Goal: Communication & Community: Ask a question

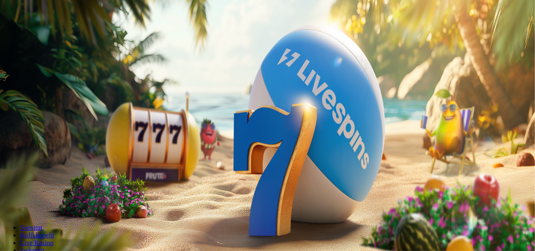
click at [61, 35] on button "Kirjaudu" at bounding box center [58, 30] width 27 height 9
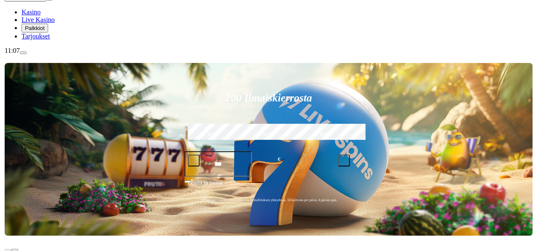
scroll to position [111, 0]
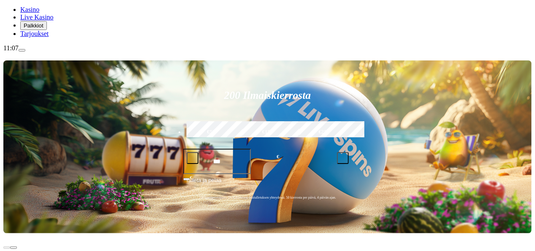
click at [44, 29] on span "Palkkiot" at bounding box center [34, 25] width 20 height 6
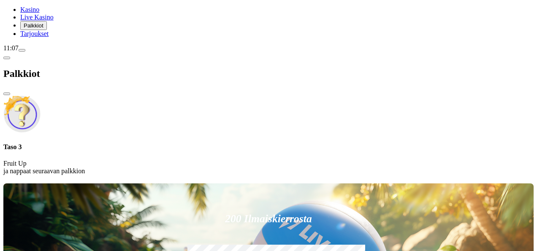
click at [44, 29] on span "Palkkiot" at bounding box center [34, 25] width 20 height 6
click at [22, 50] on span "menu icon" at bounding box center [22, 50] width 0 height 0
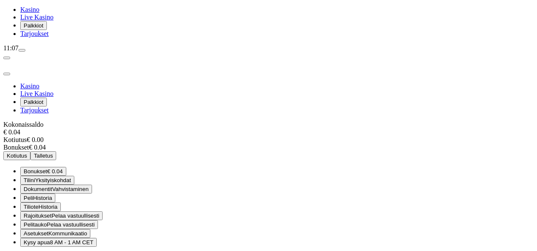
click at [44, 29] on span "Palkkiot" at bounding box center [34, 25] width 20 height 6
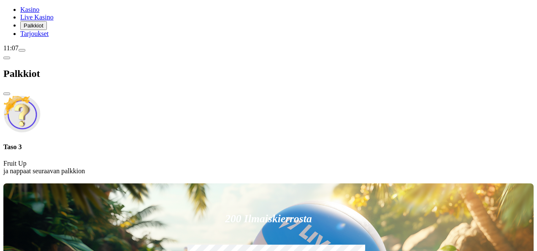
click at [192, 143] on div "Taso 3 Fruit Up ja nappaat seuraavan palkkion" at bounding box center [268, 159] width 531 height 32
click at [7, 58] on span "chevron-left icon" at bounding box center [7, 58] width 0 height 0
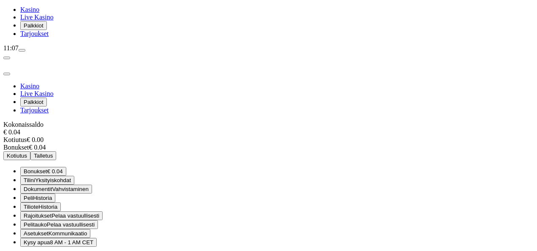
click at [25, 52] on button "menu" at bounding box center [22, 50] width 7 height 3
click at [22, 50] on span "menu icon" at bounding box center [22, 50] width 0 height 0
click at [44, 29] on span "Palkkiot" at bounding box center [34, 25] width 20 height 6
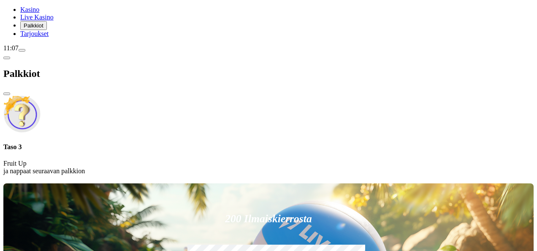
click at [166, 95] on div "Taso 3 Fruit Up ja nappaat seuraavan palkkion" at bounding box center [268, 135] width 531 height 80
click at [162, 143] on div "Taso 3 Fruit Up ja nappaat seuraavan palkkion" at bounding box center [268, 159] width 531 height 32
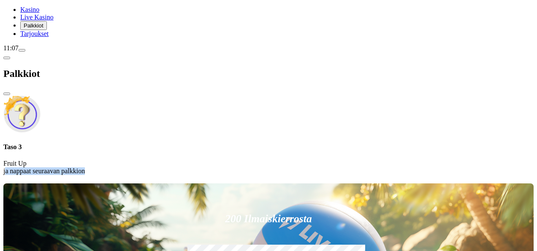
click at [162, 143] on div "Taso 3 Fruit Up ja nappaat seuraavan palkkion" at bounding box center [268, 159] width 531 height 32
click at [163, 143] on div "Taso 3 Fruit Up ja nappaat seuraavan palkkion" at bounding box center [268, 159] width 531 height 32
click at [163, 95] on div "Taso 3 Fruit Up ja nappaat seuraavan palkkion" at bounding box center [268, 135] width 531 height 80
click at [7, 58] on span "chevron-left icon" at bounding box center [7, 58] width 0 height 0
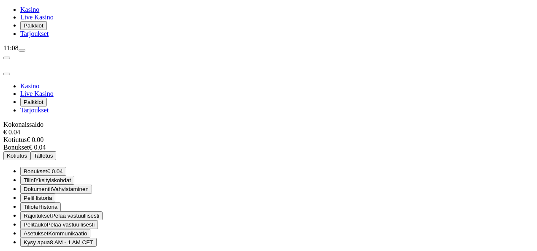
click at [7, 74] on span "close icon" at bounding box center [7, 74] width 0 height 0
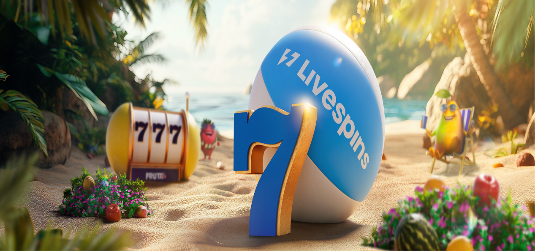
click at [44, 139] on span "Palkkiot" at bounding box center [34, 136] width 20 height 6
drag, startPoint x: 155, startPoint y: 46, endPoint x: 239, endPoint y: 14, distance: 90.2
click at [7, 204] on span "close icon" at bounding box center [7, 204] width 0 height 0
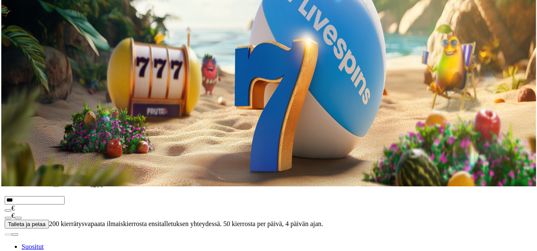
scroll to position [66, 0]
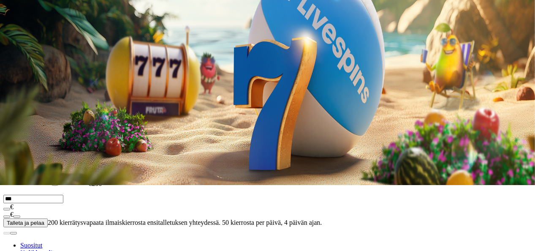
click at [22, 95] on span "menu icon" at bounding box center [22, 95] width 0 height 0
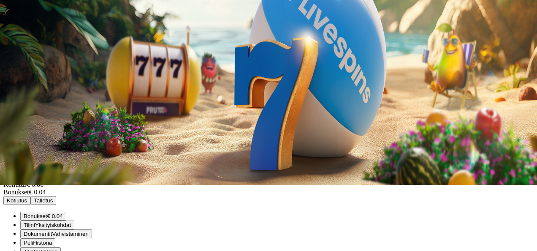
scroll to position [37, 0]
click at [52, 240] on span "Historia" at bounding box center [42, 243] width 19 height 6
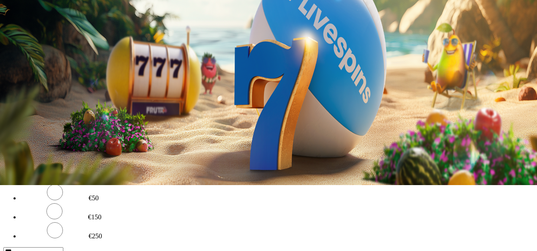
click at [56, 140] on button "Viimeiset 24 tuntia" at bounding box center [29, 144] width 53 height 9
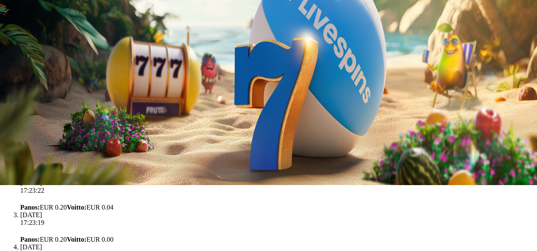
scroll to position [4876, 0]
click at [44, 74] on span "Palkkiot" at bounding box center [34, 70] width 20 height 6
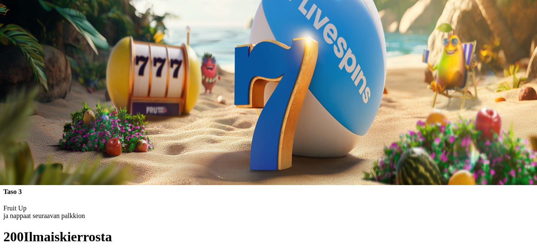
click at [7, 139] on span "close icon" at bounding box center [7, 139] width 0 height 0
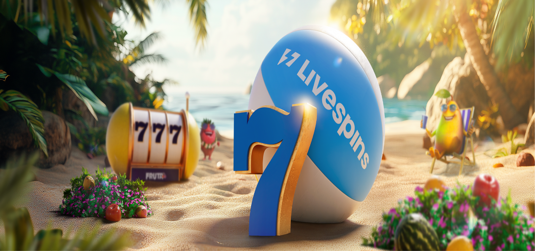
click at [44, 139] on span "Palkkiot" at bounding box center [34, 136] width 20 height 6
click at [7, 169] on span "chevron-left icon" at bounding box center [7, 169] width 0 height 0
click at [151, 98] on img "Primary" at bounding box center [166, 84] width 30 height 30
click at [151, 91] on img "Primary" at bounding box center [166, 84] width 30 height 30
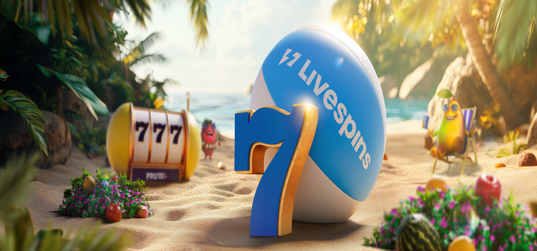
click at [7, 204] on span "close icon" at bounding box center [7, 204] width 0 height 0
click at [44, 139] on span "Palkkiot" at bounding box center [34, 136] width 20 height 6
click at [42, 139] on span "Palkkiot" at bounding box center [34, 136] width 20 height 6
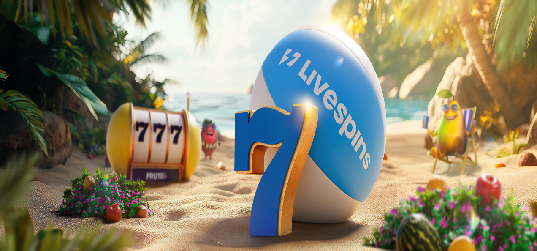
click at [151, 98] on img "Primary" at bounding box center [166, 84] width 30 height 30
click at [7, 204] on span "close icon" at bounding box center [7, 204] width 0 height 0
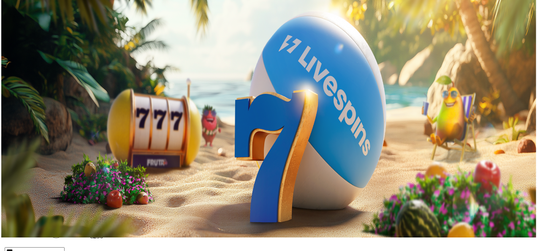
scroll to position [14, 0]
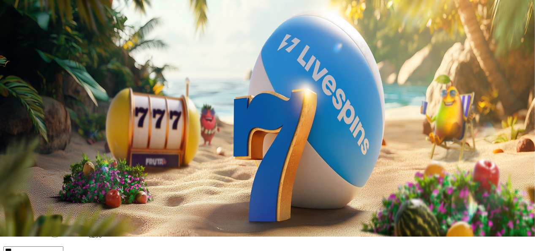
click at [44, 125] on span "Palkkiot" at bounding box center [34, 122] width 20 height 6
click at [7, 190] on span "close icon" at bounding box center [7, 190] width 0 height 0
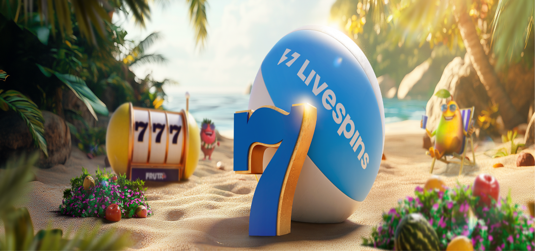
click at [44, 139] on span "Palkkiot" at bounding box center [34, 136] width 20 height 6
click at [7, 204] on span "close icon" at bounding box center [7, 204] width 0 height 0
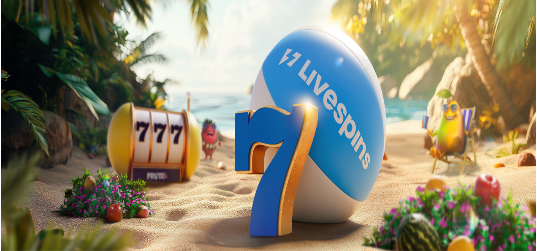
scroll to position [28, 0]
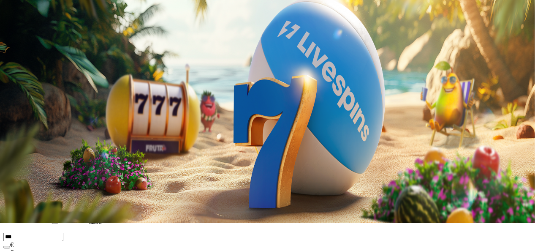
click at [22, 133] on span "menu icon" at bounding box center [22, 133] width 0 height 0
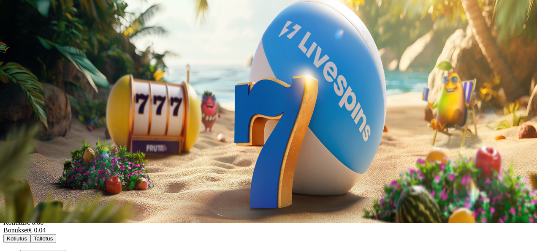
click at [47, 251] on span "Bonukset" at bounding box center [36, 254] width 24 height 6
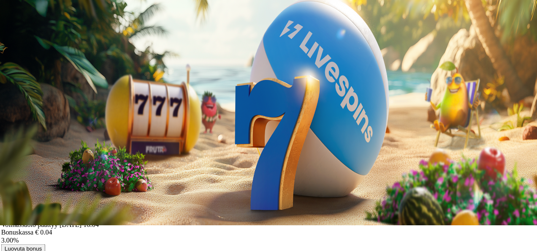
scroll to position [28, 0]
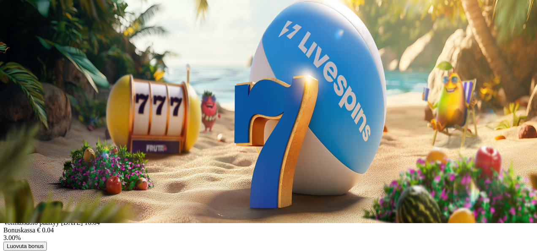
click at [7, 141] on span "chevron-left icon" at bounding box center [7, 141] width 0 height 0
click at [7, 157] on span "close icon" at bounding box center [7, 157] width 0 height 0
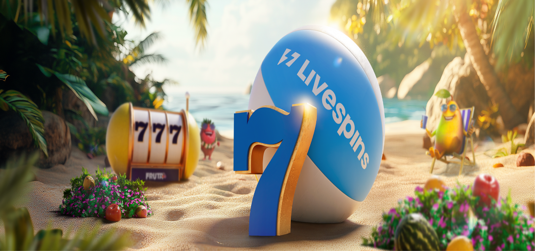
click at [44, 139] on span "Palkkiot" at bounding box center [34, 136] width 20 height 6
click at [7, 204] on span "close icon" at bounding box center [7, 204] width 0 height 0
click at [50, 163] on div "12:29" at bounding box center [267, 159] width 528 height 8
click at [44, 139] on span "Palkkiot" at bounding box center [34, 136] width 20 height 6
click at [7, 204] on span "close icon" at bounding box center [7, 204] width 0 height 0
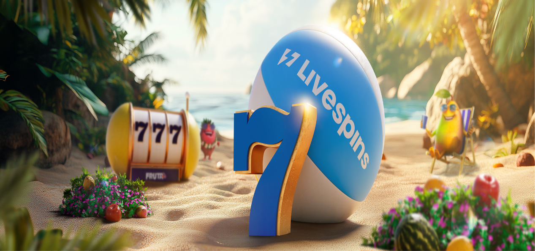
click at [44, 139] on span "Palkkiot" at bounding box center [34, 136] width 20 height 6
click at [7, 204] on span "close icon" at bounding box center [7, 204] width 0 height 0
click at [45, 110] on button "Talletus € 0.04" at bounding box center [23, 105] width 41 height 9
click at [7, 204] on span "close icon" at bounding box center [7, 204] width 0 height 0
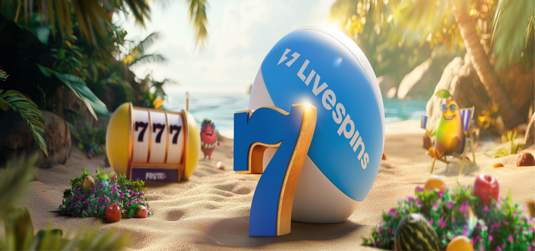
click at [188, 100] on span "[PERSON_NAME]" at bounding box center [211, 96] width 46 height 6
click at [7, 204] on span "close icon" at bounding box center [7, 204] width 0 height 0
click at [50, 101] on div "Taso 2 Toivo Kasperi Meltti € 0.04" at bounding box center [267, 67] width 528 height 67
click at [22, 161] on span "menu icon" at bounding box center [22, 161] width 0 height 0
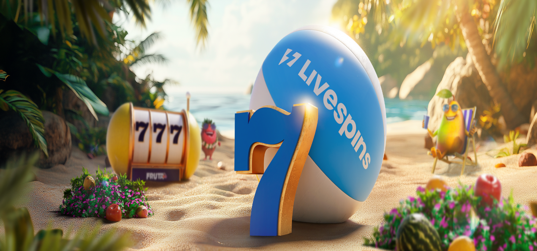
click at [53, 207] on span "Viimeiset 24 tuntia" at bounding box center [30, 210] width 46 height 6
drag, startPoint x: 249, startPoint y: 43, endPoint x: 255, endPoint y: 110, distance: 67.0
click at [169, 163] on div "Viimeiset 24h" at bounding box center [268, 185] width 531 height 44
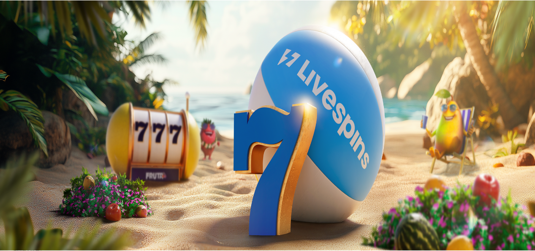
scroll to position [15741, 0]
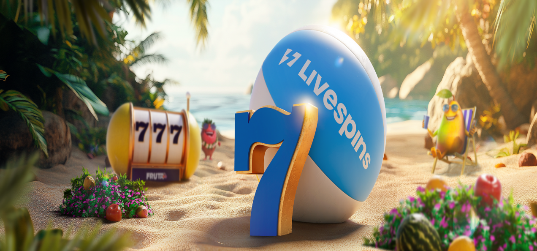
click at [7, 204] on span "close icon" at bounding box center [7, 204] width 0 height 0
click at [54, 163] on div "12:37" at bounding box center [267, 159] width 528 height 8
click at [44, 139] on span "Palkkiot" at bounding box center [34, 136] width 20 height 6
click at [7, 204] on span "close icon" at bounding box center [7, 204] width 0 height 0
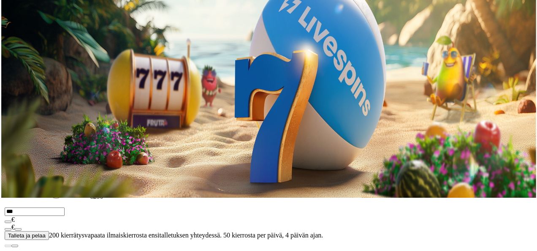
scroll to position [54, 0]
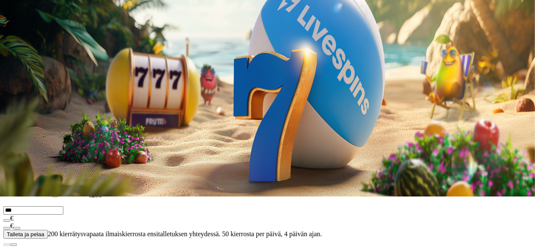
click at [44, 85] on span "Palkkiot" at bounding box center [34, 82] width 20 height 6
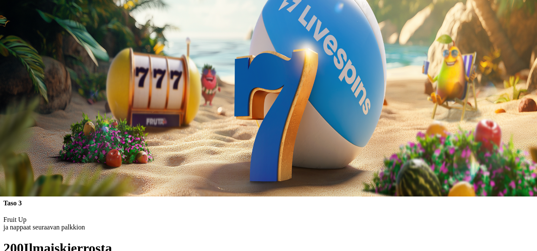
click at [7, 150] on span "close icon" at bounding box center [7, 150] width 0 height 0
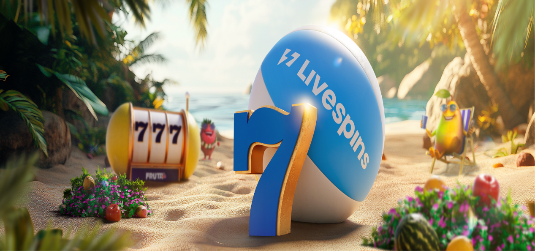
click at [44, 139] on span "Palkkiot" at bounding box center [34, 136] width 20 height 6
click at [7, 204] on span "close icon" at bounding box center [7, 204] width 0 height 0
click at [44, 139] on span "Palkkiot" at bounding box center [34, 136] width 20 height 6
click at [7, 204] on span "close icon" at bounding box center [7, 204] width 0 height 0
click at [41, 139] on span "Palkkiot" at bounding box center [34, 136] width 20 height 6
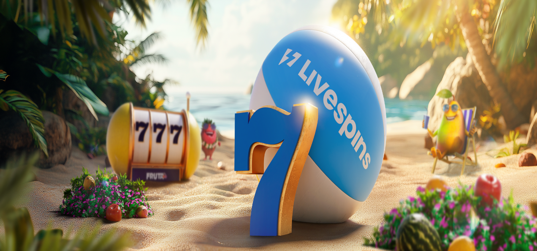
click at [7, 204] on span "close icon" at bounding box center [7, 204] width 0 height 0
click at [44, 163] on div "12:42" at bounding box center [267, 159] width 528 height 8
click at [41, 139] on span "Palkkiot" at bounding box center [34, 136] width 20 height 6
click at [41, 206] on img at bounding box center [21, 224] width 37 height 37
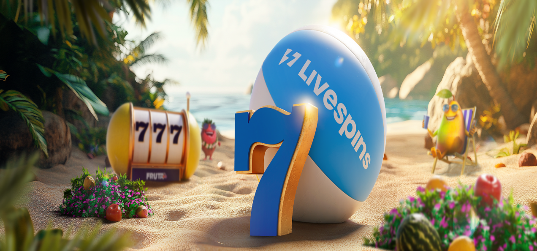
click at [7, 169] on span "chevron-left icon" at bounding box center [7, 169] width 0 height 0
click at [151, 98] on img "Primary" at bounding box center [166, 84] width 30 height 30
click at [7, 204] on span "close icon" at bounding box center [7, 204] width 0 height 0
click at [40, 139] on span "Palkkiot" at bounding box center [34, 136] width 20 height 6
click at [244, 163] on div "Palkkiot" at bounding box center [268, 185] width 531 height 44
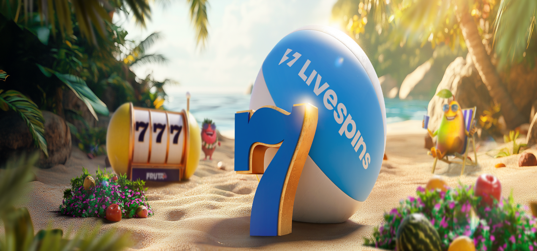
click at [7, 204] on span "close icon" at bounding box center [7, 204] width 0 height 0
click at [44, 163] on div "12:42" at bounding box center [267, 159] width 528 height 8
click at [43, 163] on div "12:42" at bounding box center [267, 159] width 528 height 8
click at [35, 11] on span "1h 35m 33s" at bounding box center [19, 6] width 32 height 7
click at [42, 139] on span "Palkkiot" at bounding box center [34, 136] width 20 height 6
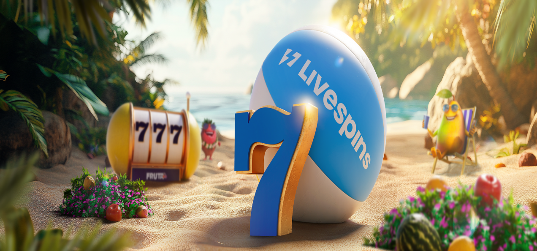
click at [41, 206] on img at bounding box center [21, 224] width 37 height 37
click at [7, 204] on span "close icon" at bounding box center [7, 204] width 0 height 0
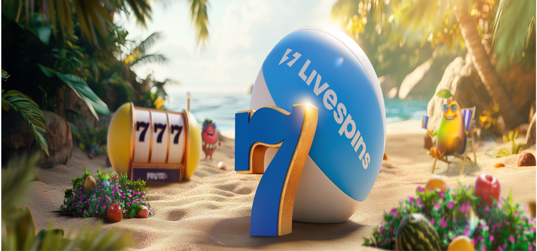
scroll to position [2, 0]
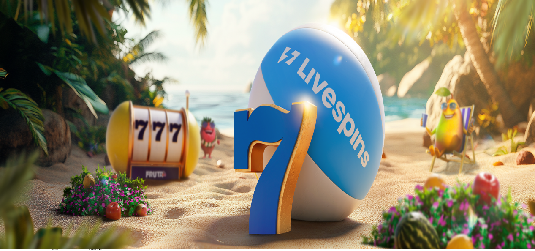
click at [22, 159] on span "menu icon" at bounding box center [22, 159] width 0 height 0
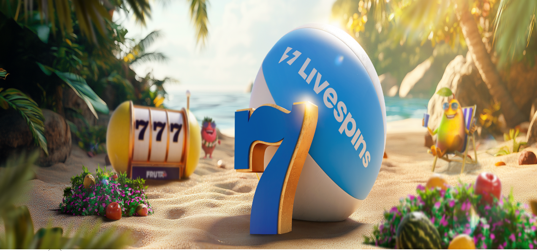
click at [37, 138] on span "Palkkiot" at bounding box center [34, 134] width 20 height 6
click at [35, 9] on span "1h 37m 13s" at bounding box center [19, 5] width 32 height 7
click at [68, 161] on div "12:44" at bounding box center [268, 157] width 531 height 8
click at [25, 161] on button "menu" at bounding box center [22, 159] width 7 height 3
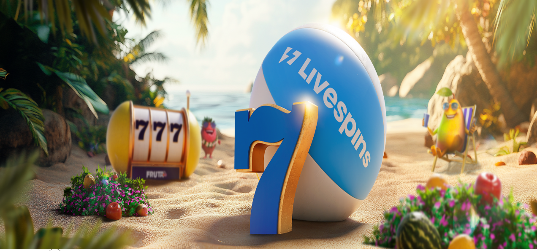
click at [105, 206] on span "Viimeiset 7 päivää" at bounding box center [83, 209] width 46 height 6
click at [7, 167] on span "chevron-left icon" at bounding box center [7, 167] width 0 height 0
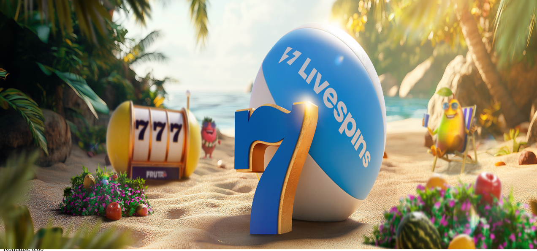
scroll to position [48, 0]
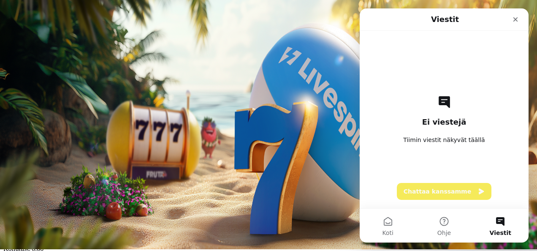
scroll to position [0, 0]
click at [423, 191] on button "Chattaa kanssamme" at bounding box center [444, 191] width 95 height 17
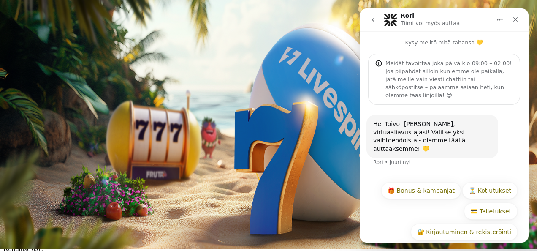
scroll to position [16, 0]
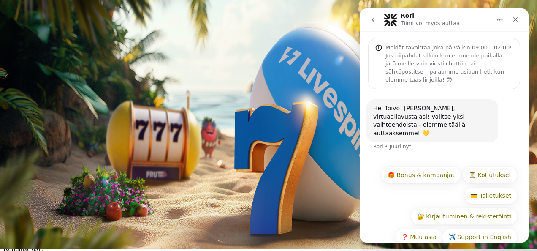
drag, startPoint x: 423, startPoint y: 191, endPoint x: 420, endPoint y: 167, distance: 23.5
click at [420, 167] on div "✈️ Support in English 🎁 Bonus & kampanjat ⏳ Kotiutukset 💳 Talletukset 🔐 Kirjaut…" at bounding box center [444, 207] width 147 height 83
click at [410, 166] on button "🎁 Bonus & kampanjat" at bounding box center [421, 174] width 80 height 17
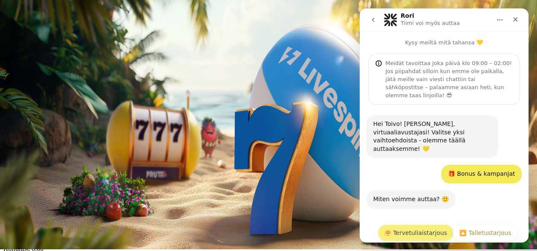
scroll to position [16, 0]
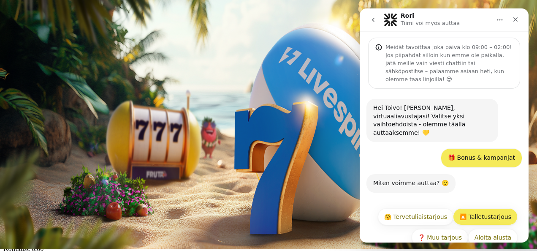
click at [475, 208] on button "🔼 Talletustarjous" at bounding box center [485, 216] width 65 height 17
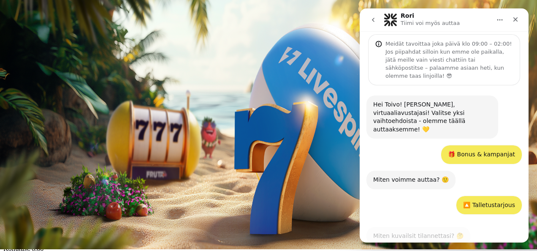
scroll to position [66, 0]
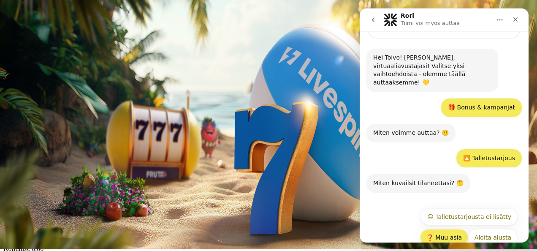
click at [442, 229] on button "❓ Muu asia" at bounding box center [444, 237] width 48 height 17
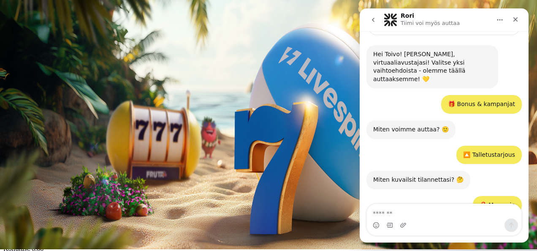
scroll to position [106, 0]
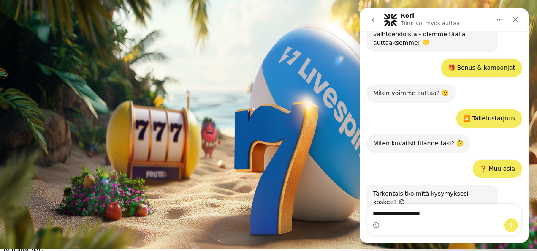
type textarea "**********"
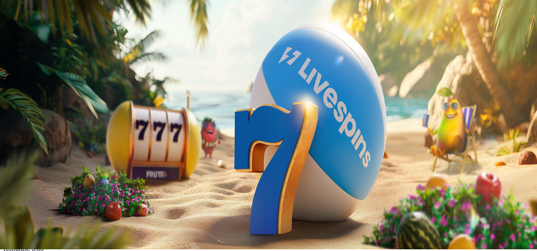
click at [7, 183] on span "close icon" at bounding box center [7, 183] width 0 height 0
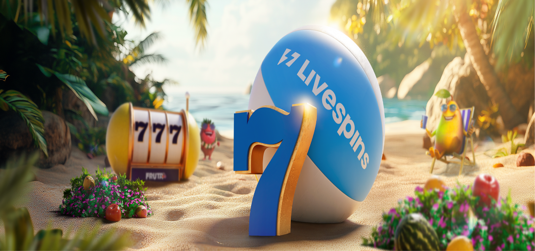
click at [188, 100] on span "[PERSON_NAME]" at bounding box center [211, 96] width 46 height 6
click at [234, 100] on span "€ 0.00" at bounding box center [242, 96] width 16 height 6
click at [44, 139] on span "Palkkiot" at bounding box center [34, 136] width 20 height 6
drag, startPoint x: 212, startPoint y: 79, endPoint x: 291, endPoint y: 7, distance: 107.4
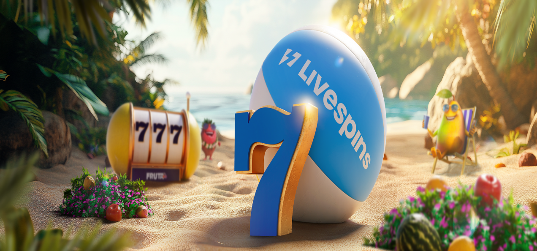
click at [291, 163] on div "Palkkiot Taso 3 Fruit Up ja nappaat seuraavan palkkion" at bounding box center [268, 224] width 531 height 123
click at [22, 161] on span "menu icon" at bounding box center [22, 161] width 0 height 0
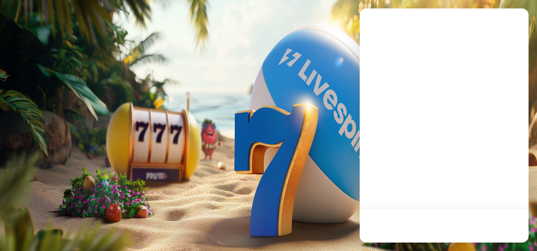
scroll to position [0, 0]
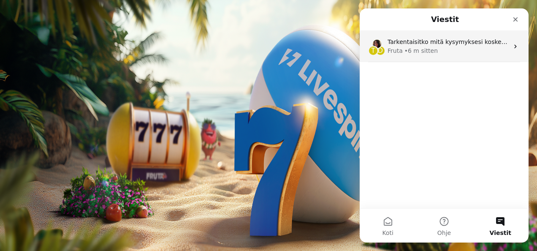
click at [422, 51] on div "• 6 m sitten" at bounding box center [421, 50] width 33 height 9
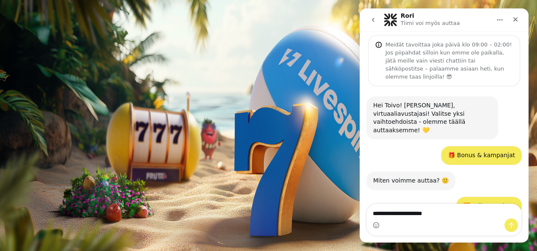
scroll to position [106, 0]
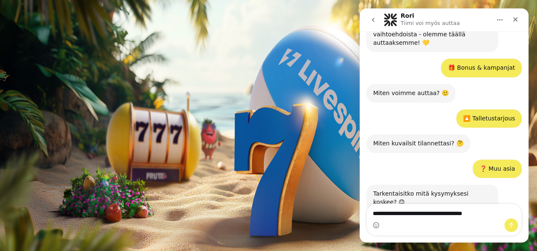
type textarea "**********"
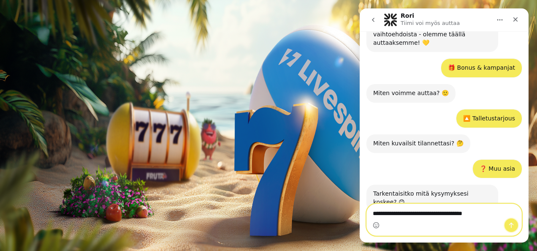
click at [514, 224] on icon "Lähetä viesti…" at bounding box center [511, 225] width 7 height 7
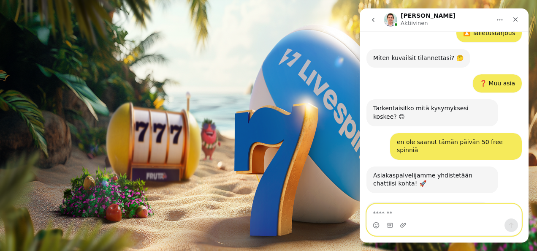
scroll to position [190, 0]
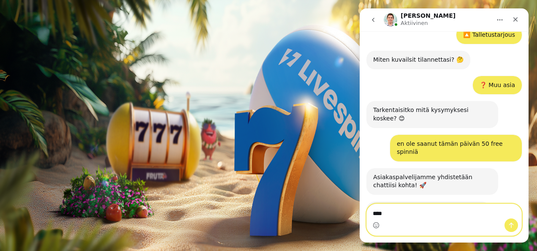
type textarea "*****"
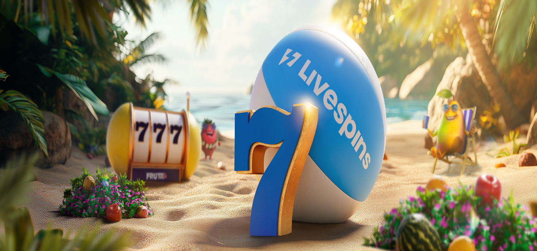
click at [43, 139] on span "Palkkiot" at bounding box center [34, 136] width 20 height 6
click at [7, 169] on span "chevron-left icon" at bounding box center [7, 169] width 0 height 0
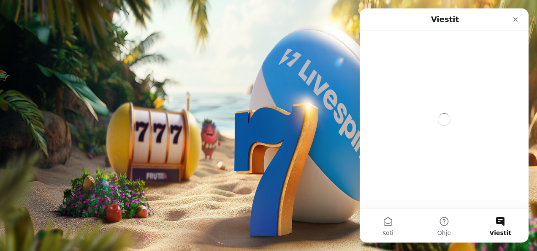
scroll to position [0, 0]
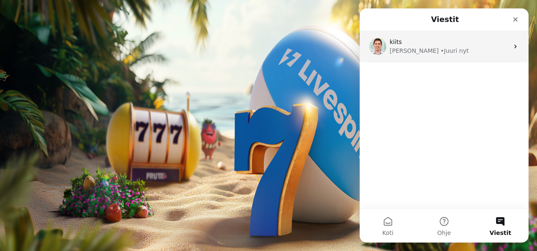
click at [489, 62] on div "kiits [PERSON_NAME] nyt" at bounding box center [444, 46] width 169 height 31
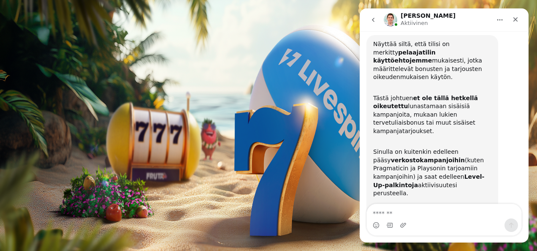
scroll to position [410, 0]
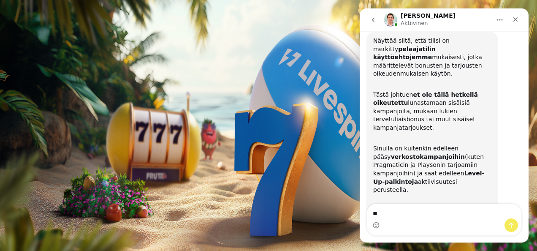
type textarea "*"
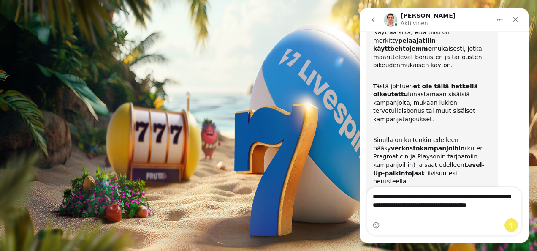
scroll to position [427, 0]
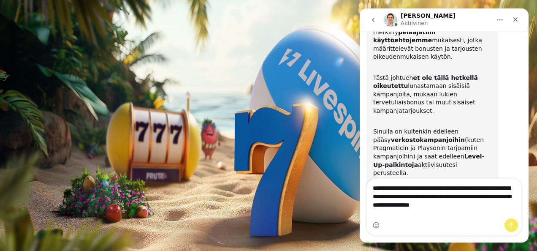
type textarea "**********"
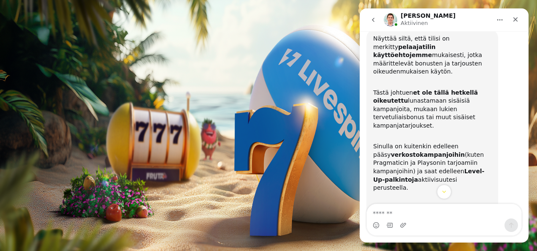
scroll to position [460, 0]
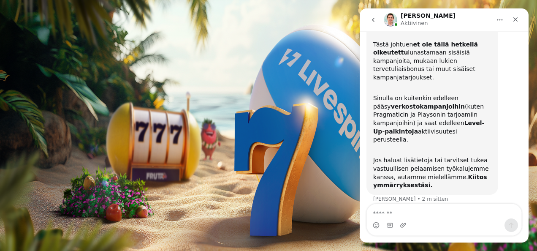
click at [44, 139] on span "Palkkiot" at bounding box center [34, 136] width 20 height 6
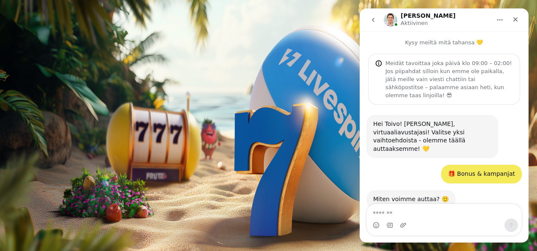
scroll to position [460, 0]
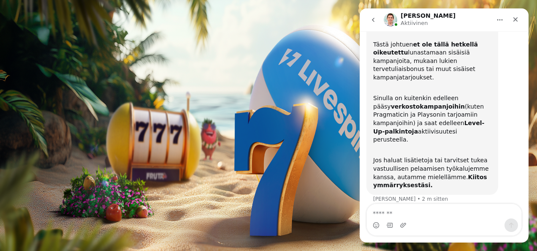
click at [499, 22] on icon "Koti" at bounding box center [500, 19] width 7 height 7
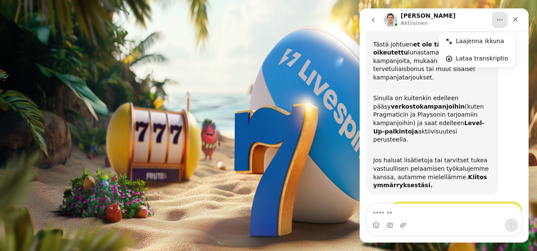
click at [392, 18] on img "Intercom messenger" at bounding box center [391, 20] width 14 height 14
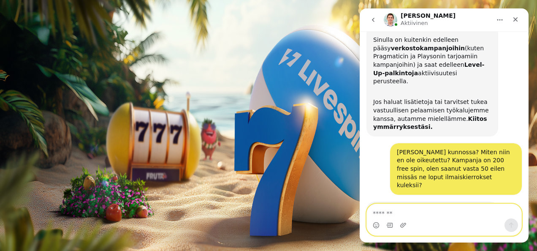
click at [403, 213] on textarea "Viesti…" at bounding box center [444, 211] width 155 height 14
type textarea "*****"
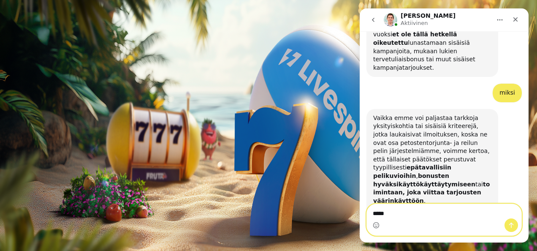
scroll to position [706, 0]
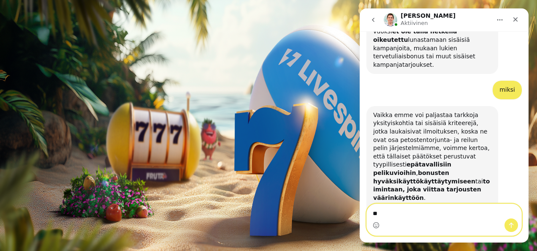
type textarea "*"
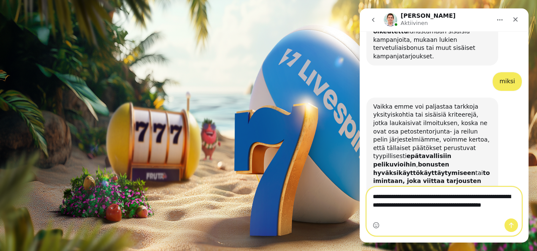
scroll to position [722, 0]
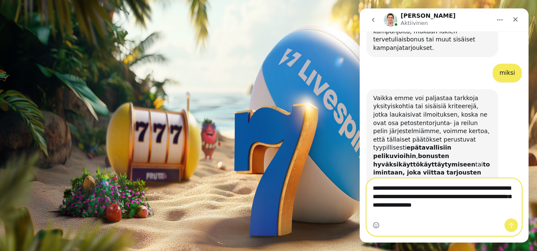
type textarea "**********"
click at [512, 226] on icon "Lähetä viesti…" at bounding box center [511, 225] width 5 height 5
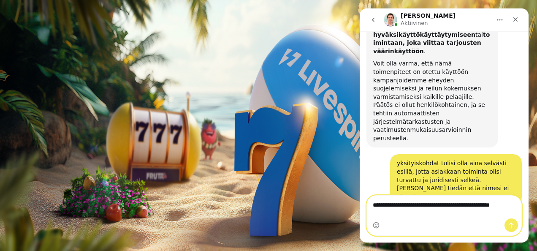
scroll to position [861, 0]
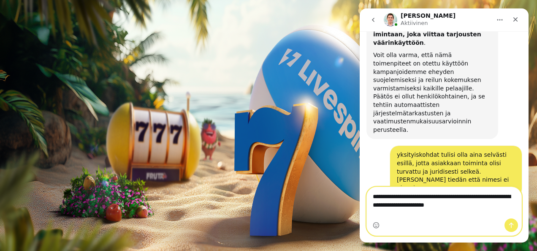
type textarea "**********"
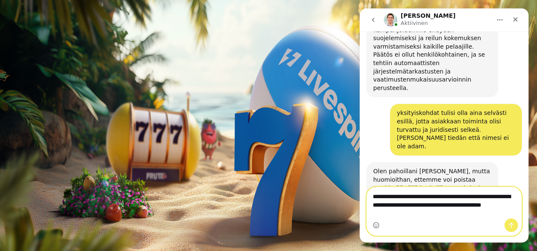
scroll to position [911, 0]
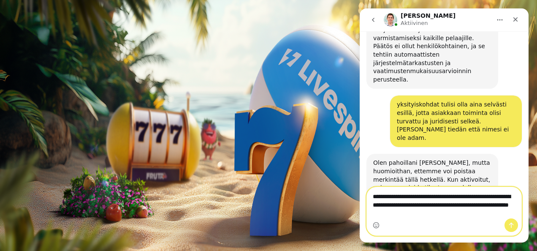
type textarea "**********"
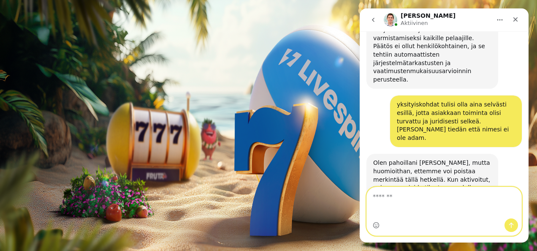
scroll to position [929, 0]
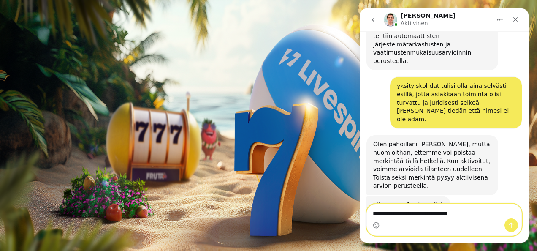
type textarea "**********"
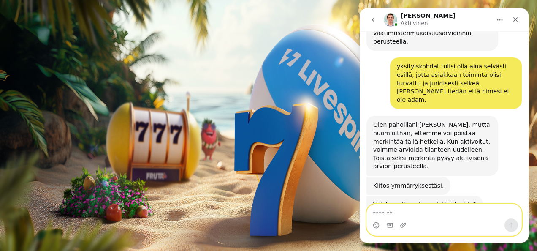
drag, startPoint x: 429, startPoint y: 209, endPoint x: 431, endPoint y: 76, distance: 132.7
click at [431, 76] on div "Kysy meiltä mitä tahansa 💛 Meidät tavoittaa joka päivä klo 09:00 – 02:00! Jos p…" at bounding box center [444, 136] width 169 height 211
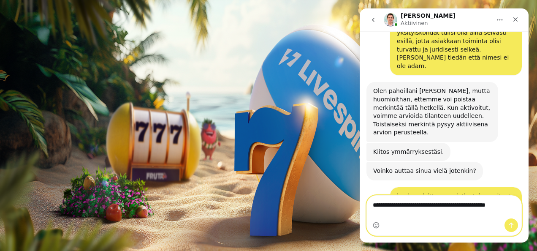
type textarea "**********"
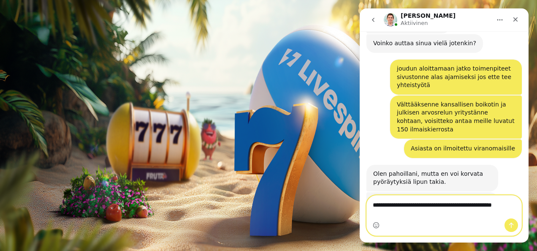
scroll to position [1119, 0]
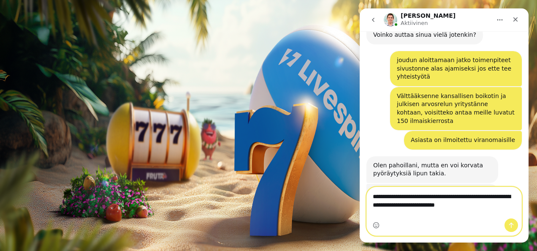
type textarea "**********"
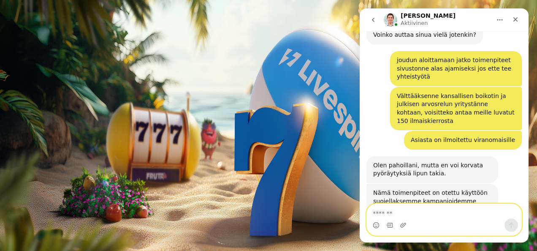
scroll to position [1152, 0]
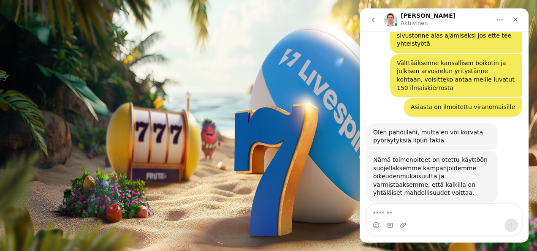
click at [7, 169] on span "chevron-left icon" at bounding box center [7, 169] width 0 height 0
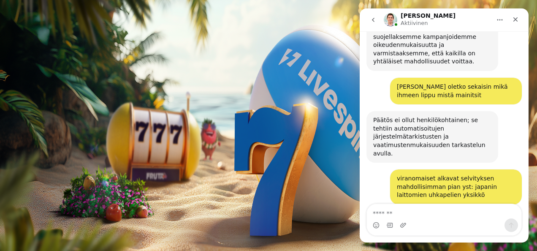
scroll to position [1302, 0]
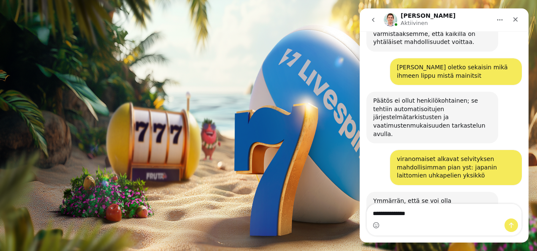
type textarea "**********"
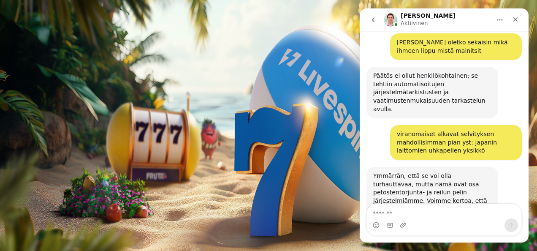
scroll to position [1386, 0]
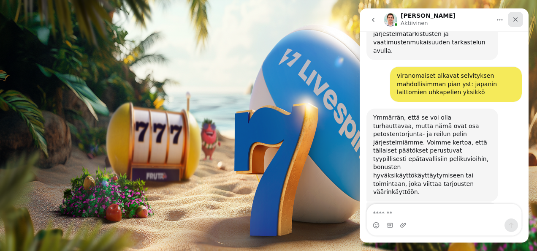
click at [518, 22] on icon "Sulje" at bounding box center [515, 19] width 7 height 7
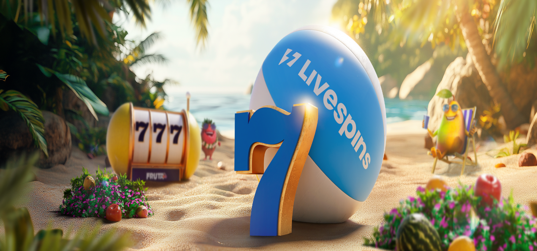
click at [7, 185] on span "close icon" at bounding box center [7, 185] width 0 height 0
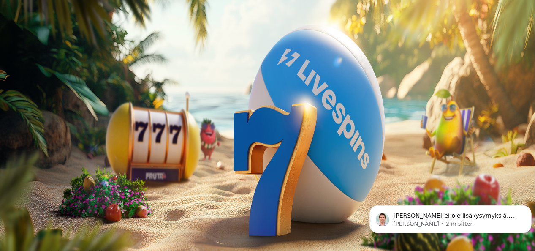
scroll to position [1429, 0]
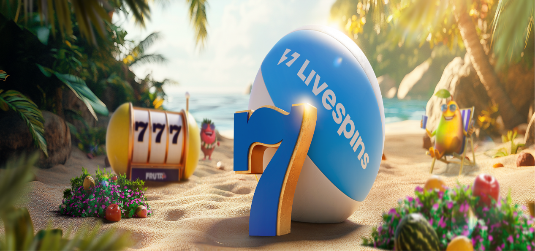
click at [43, 139] on span "Palkkiot" at bounding box center [34, 136] width 20 height 6
click at [7, 169] on span "chevron-left icon" at bounding box center [7, 169] width 0 height 0
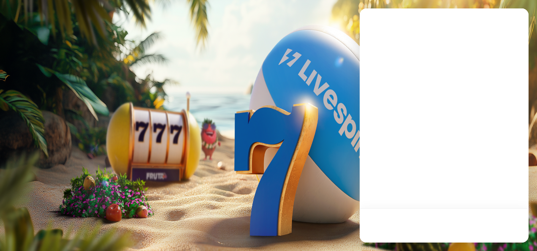
scroll to position [0, 0]
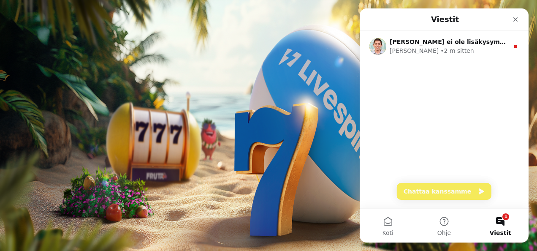
click at [501, 220] on button "1 Viestit" at bounding box center [501, 226] width 56 height 34
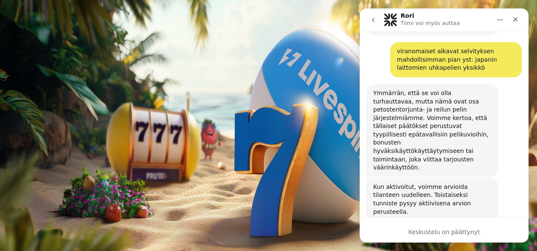
scroll to position [1427, 0]
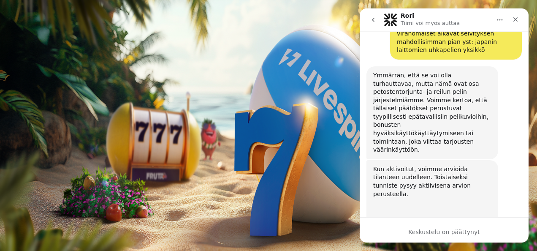
click at [504, 20] on button "Koti" at bounding box center [500, 20] width 16 height 16
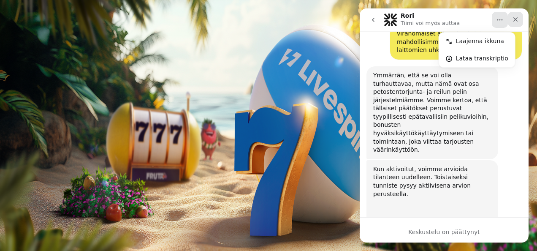
click at [515, 20] on icon "Sulje" at bounding box center [516, 19] width 5 height 5
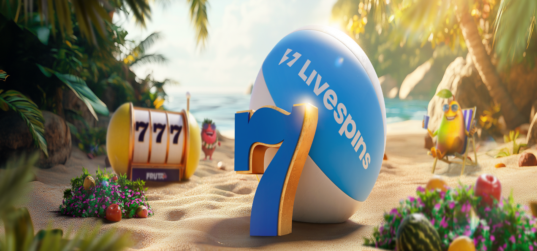
scroll to position [1429, 0]
